Goal: Task Accomplishment & Management: Complete application form

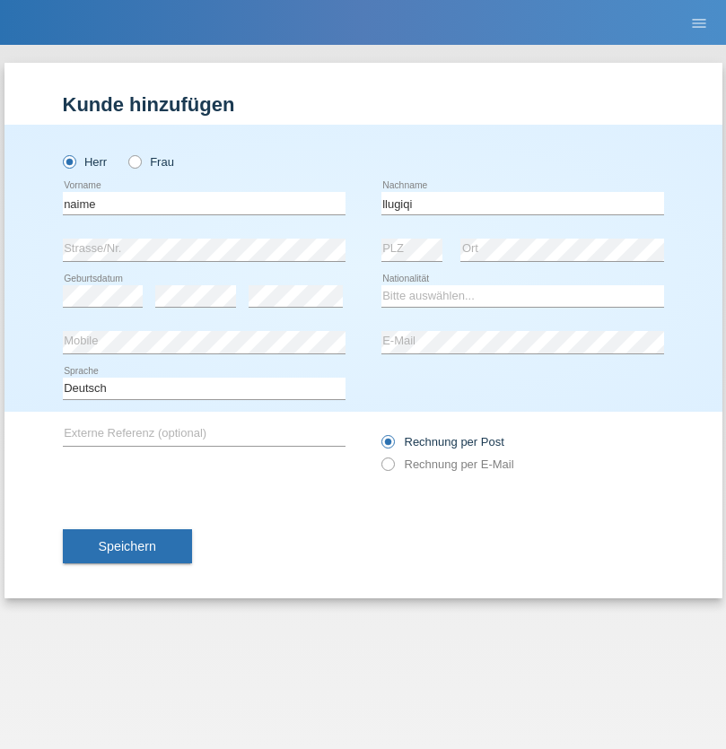
type input "llugiqi"
select select "CH"
radio input "true"
click at [204, 203] on input "text" at bounding box center [204, 203] width 283 height 22
type input "Shaban"
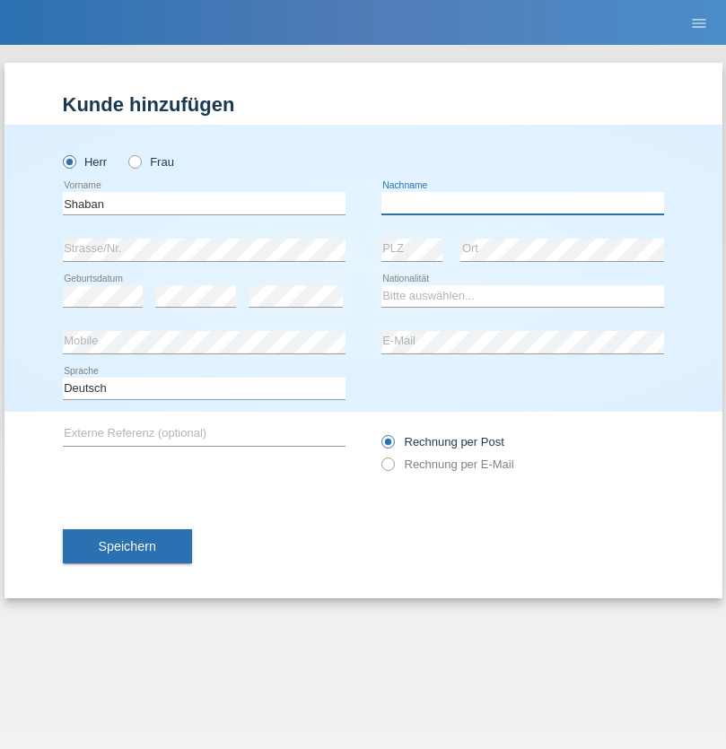
click at [522, 203] on input "text" at bounding box center [522, 203] width 283 height 22
type input "llugiqi"
select select "CH"
radio input "true"
click at [204, 203] on input "text" at bounding box center [204, 203] width 283 height 22
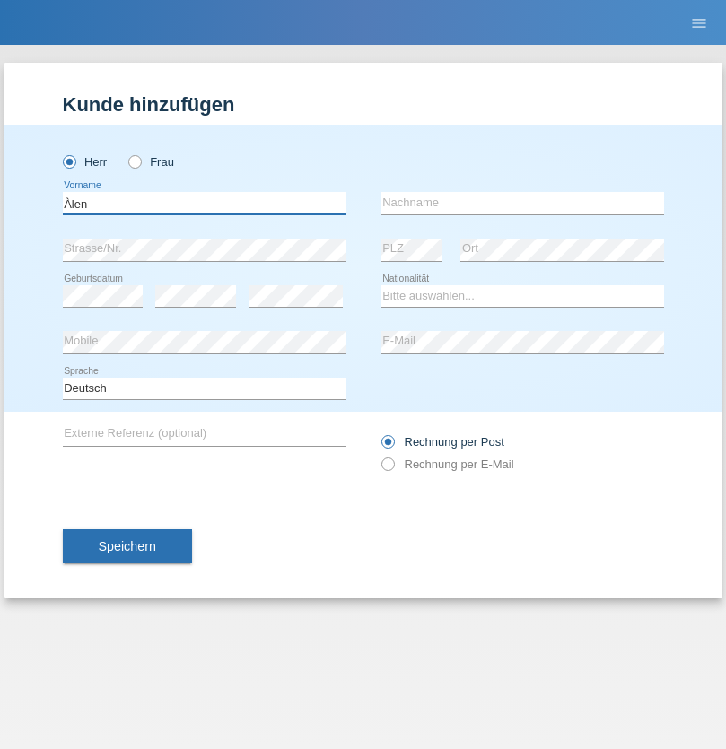
type input "Àlen"
click at [522, 203] on input "text" at bounding box center [522, 203] width 283 height 22
type input "Àletovic"
select select "CH"
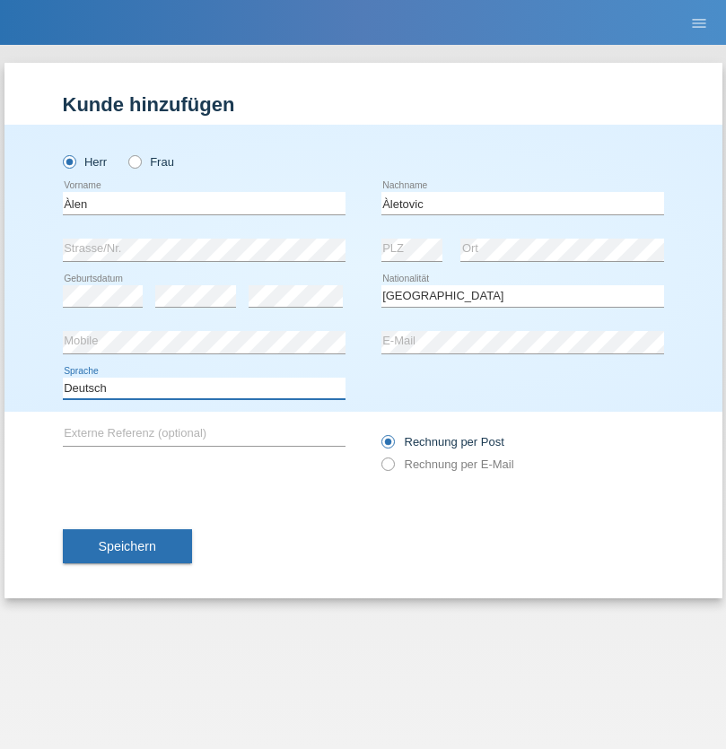
select select "en"
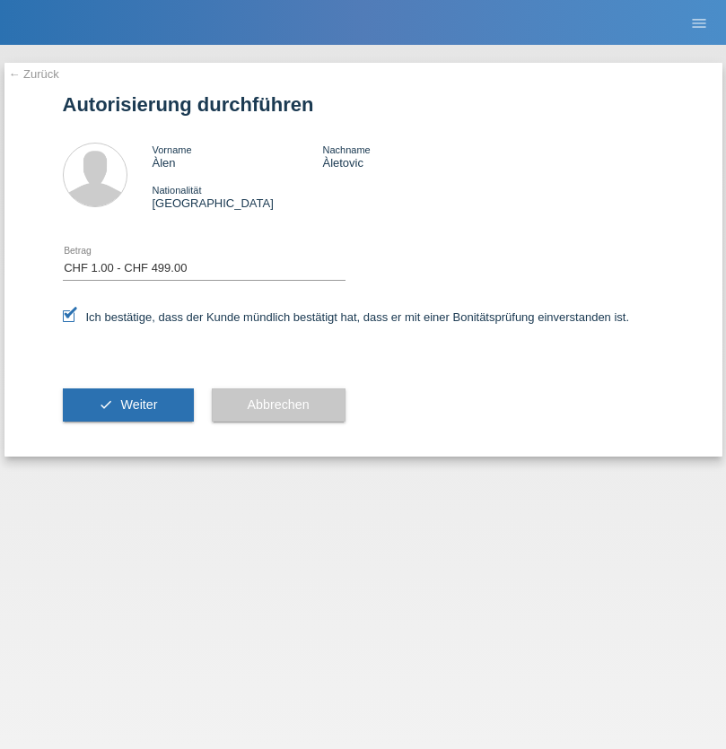
select select "1"
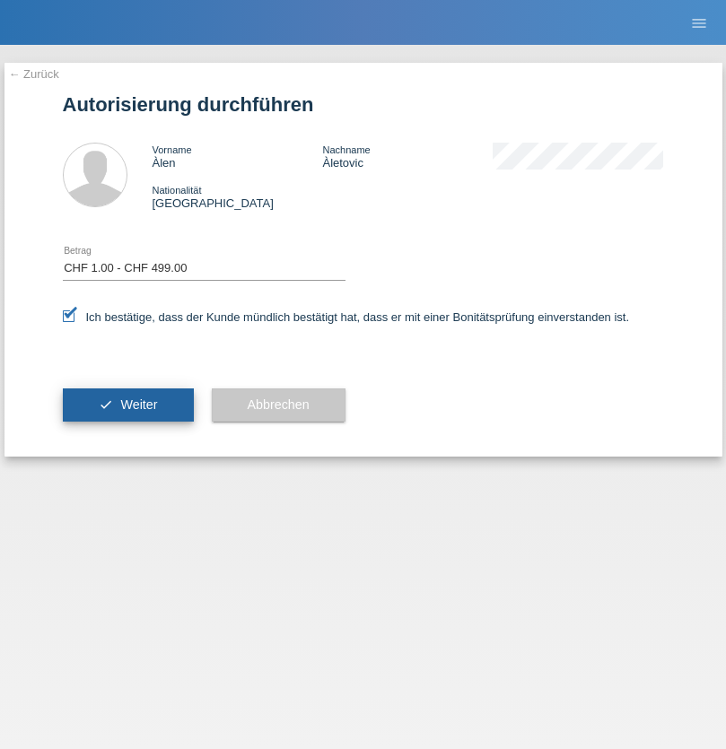
click at [127, 405] on span "Weiter" at bounding box center [138, 405] width 37 height 14
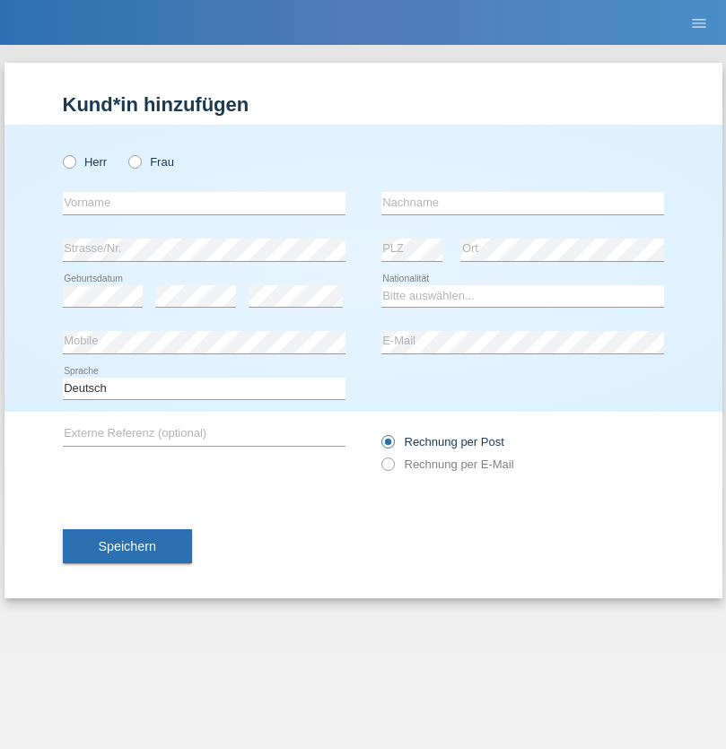
radio input "true"
click at [204, 203] on input "text" at bounding box center [204, 203] width 283 height 22
type input "alen"
click at [522, 203] on input "text" at bounding box center [522, 203] width 283 height 22
type input "Aletovic"
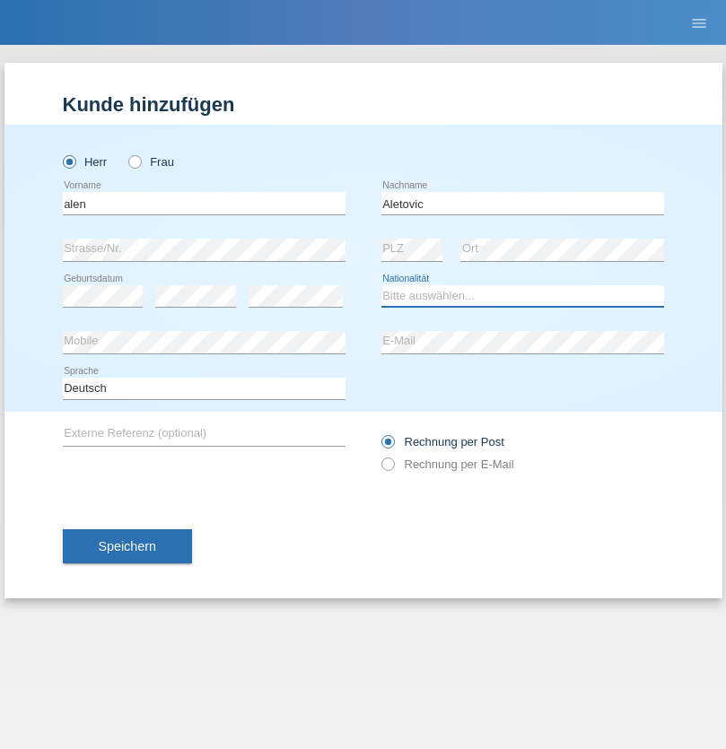
select select "CH"
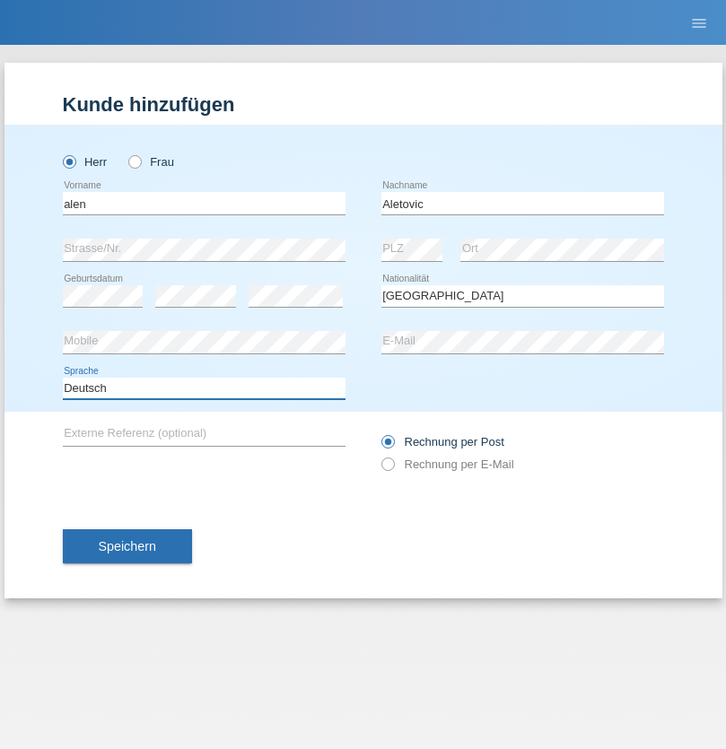
select select "en"
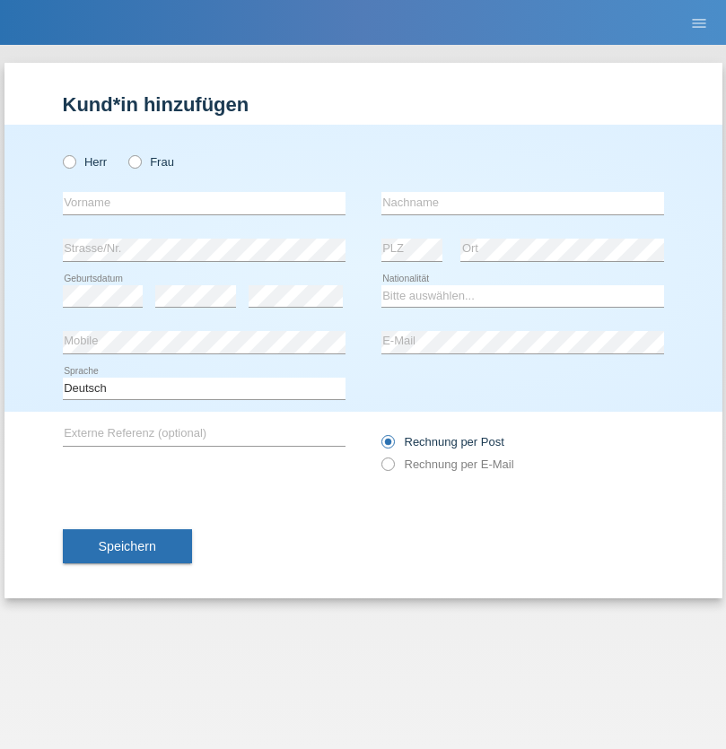
radio input "true"
click at [204, 203] on input "text" at bounding box center [204, 203] width 283 height 22
type input "Djordjevic"
click at [522, 203] on input "text" at bounding box center [522, 203] width 283 height 22
type input "Radosav"
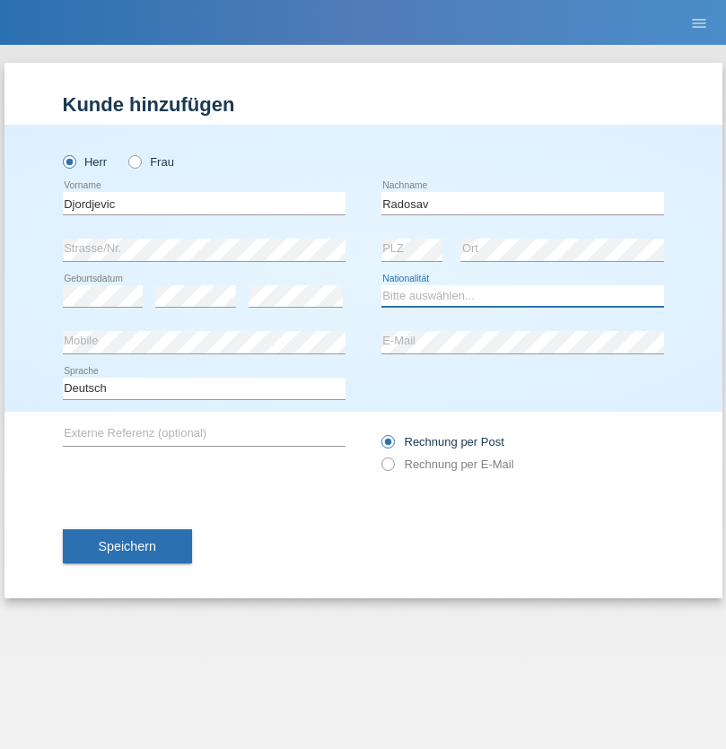
select select "RS"
select select "C"
select select "10"
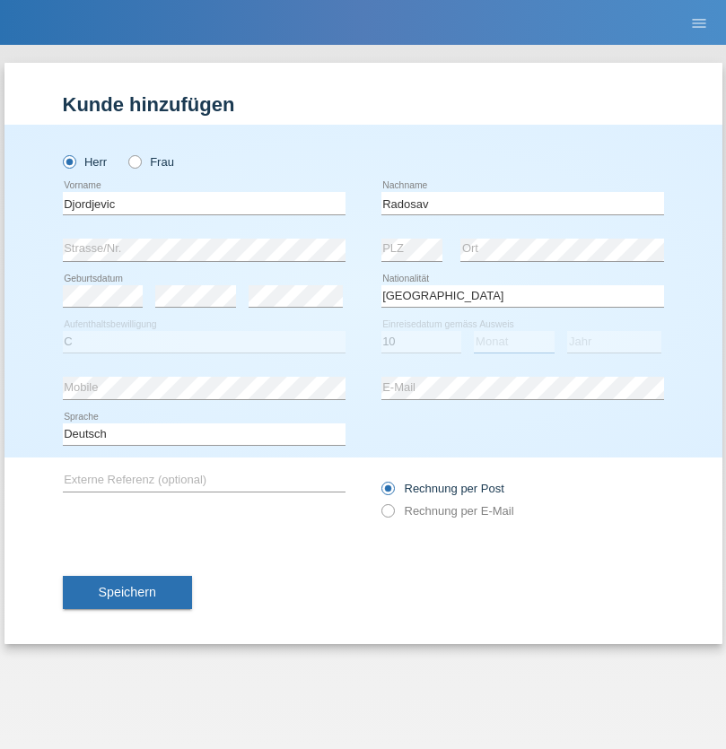
select select "03"
select select "1989"
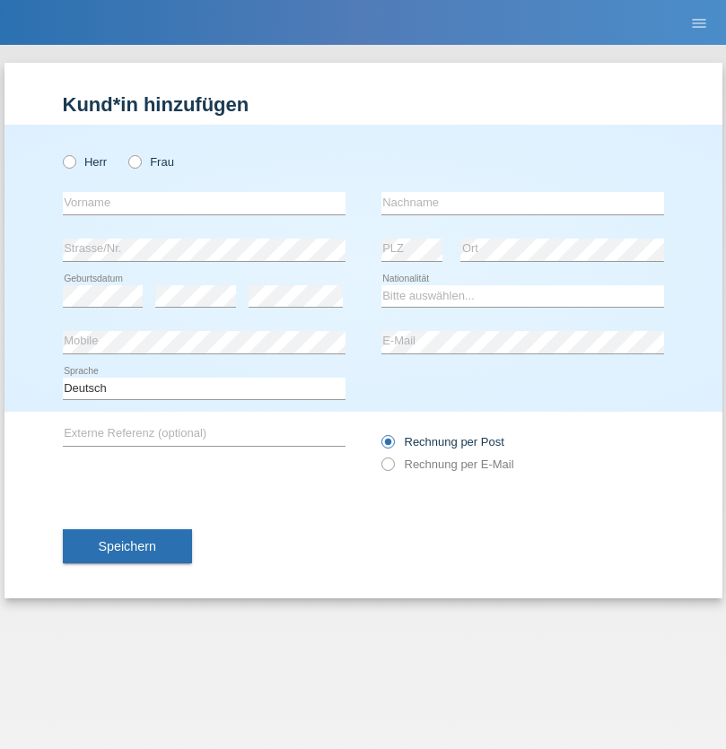
radio input "true"
click at [204, 203] on input "text" at bounding box center [204, 203] width 283 height 22
type input "[PERSON_NAME]"
click at [522, 203] on input "text" at bounding box center [522, 203] width 283 height 22
type input "Patera"
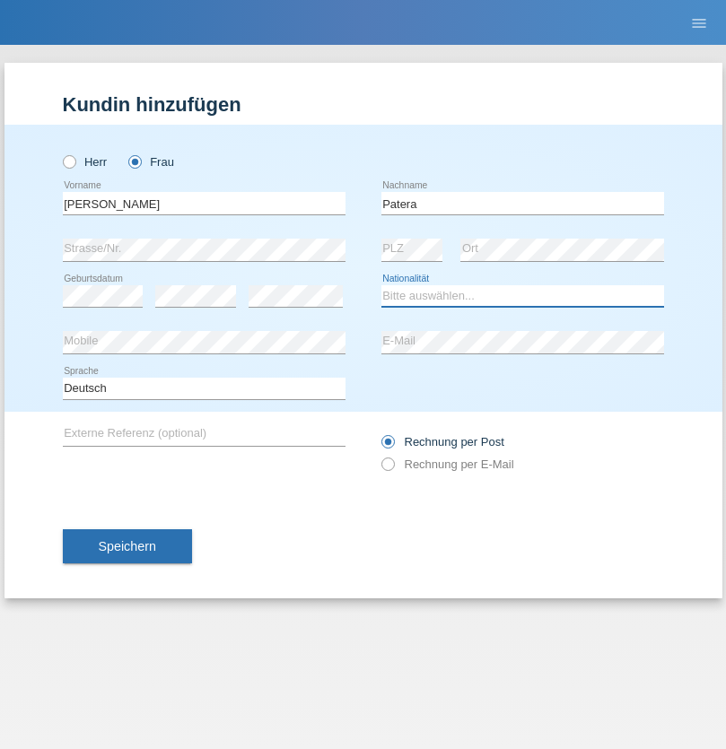
select select "CH"
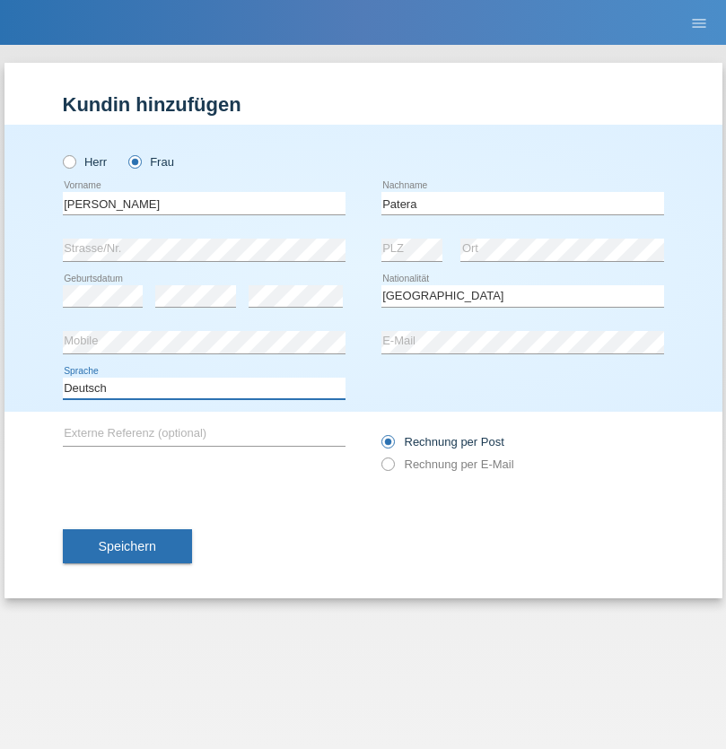
select select "en"
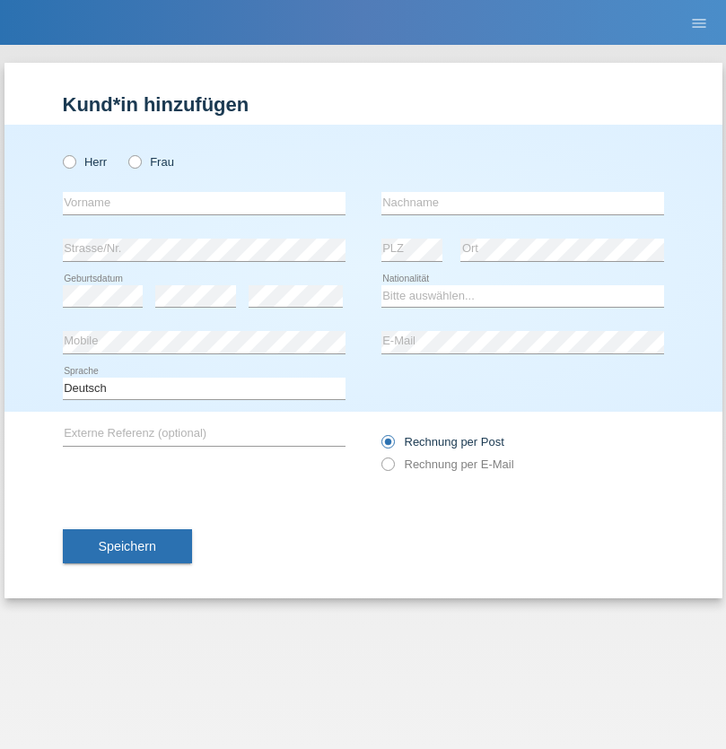
radio input "true"
click at [204, 203] on input "text" at bounding box center [204, 203] width 283 height 22
type input "[PERSON_NAME]"
click at [522, 203] on input "text" at bounding box center [522, 203] width 283 height 22
type input "Sakhi"
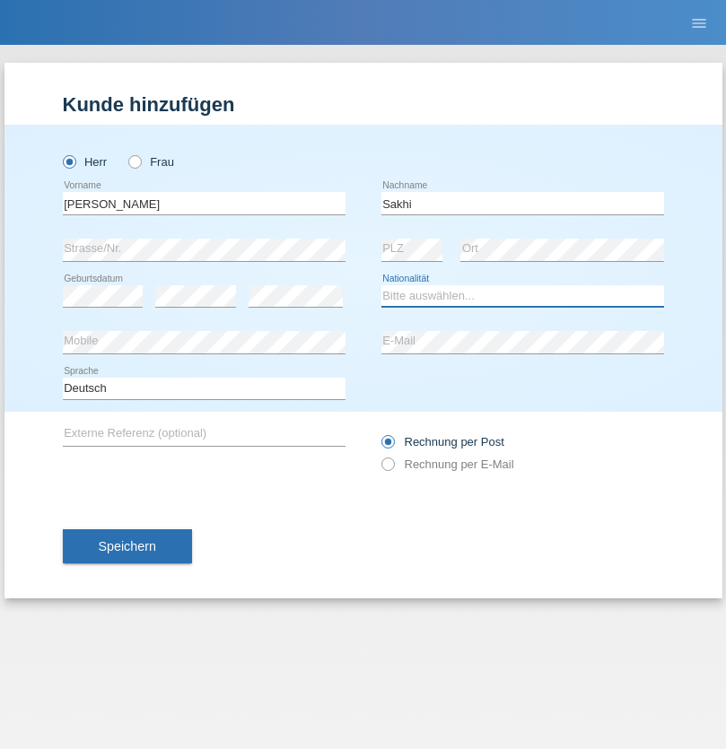
select select "IT"
select select "C"
select select "24"
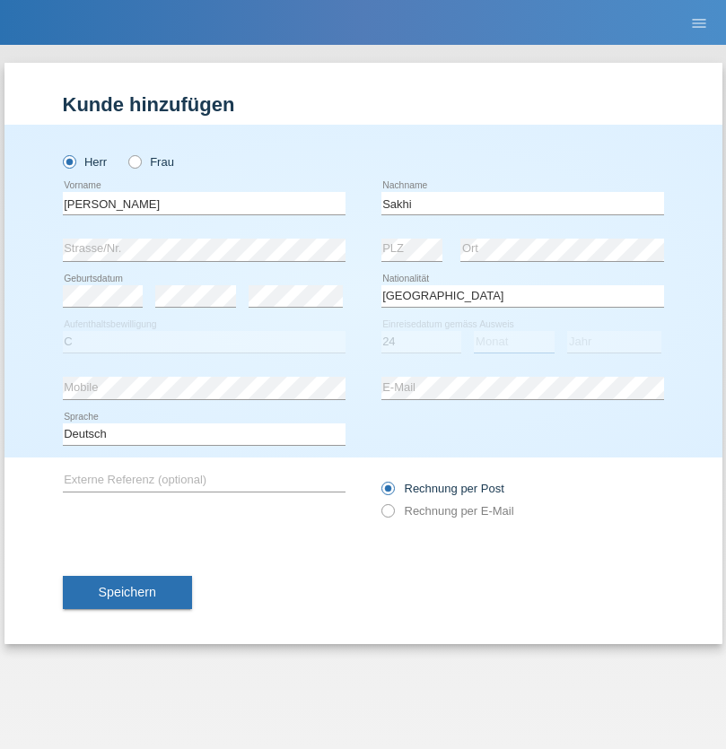
select select "10"
select select "2021"
